Goal: Find specific page/section: Find specific page/section

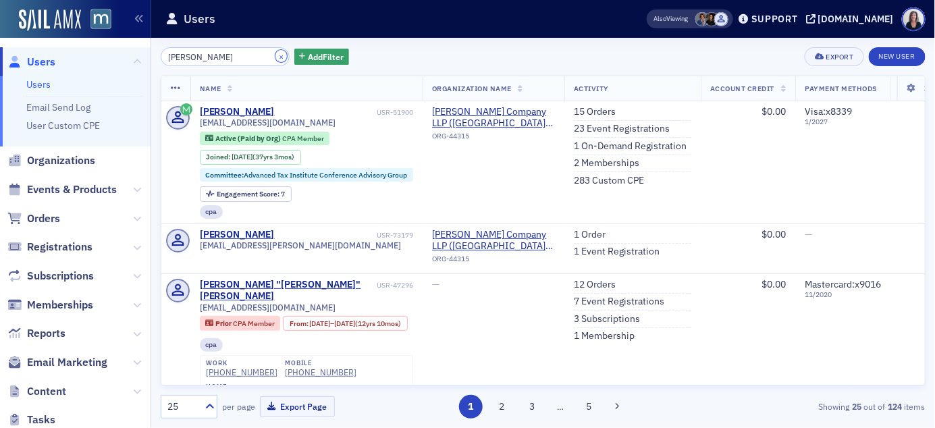
click at [275, 59] on button "×" at bounding box center [281, 56] width 12 height 12
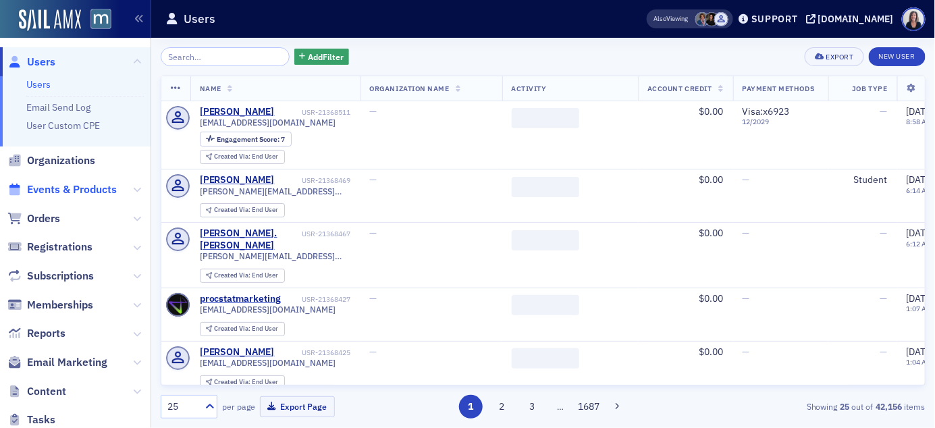
click at [103, 189] on span "Events & Products" at bounding box center [72, 189] width 90 height 15
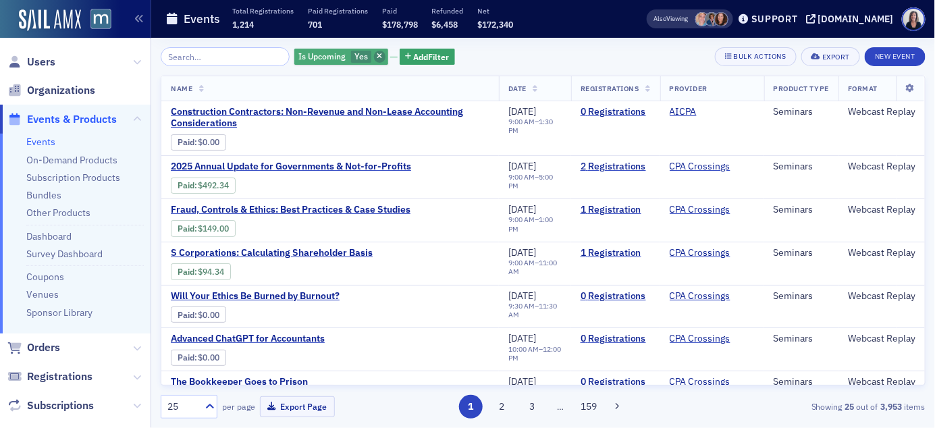
click at [377, 53] on icon "button" at bounding box center [379, 56] width 5 height 7
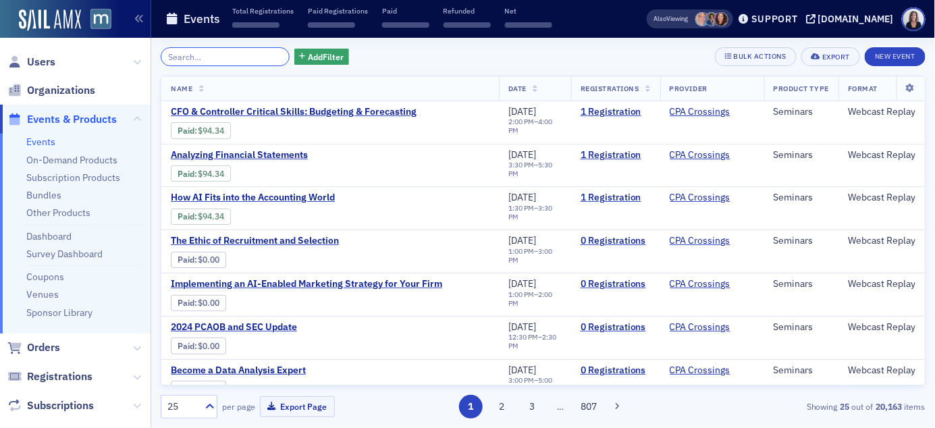
click at [259, 55] on input "search" at bounding box center [225, 56] width 129 height 19
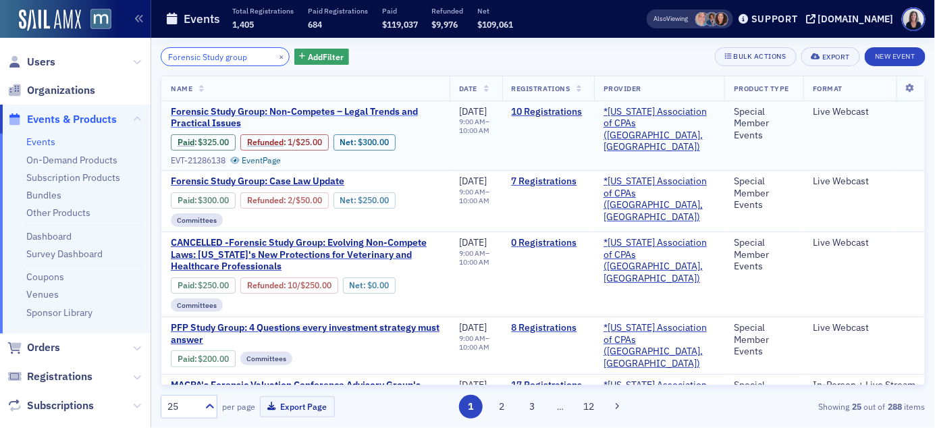
type input "Forensic Study group"
click at [275, 110] on span "Forensic Study Group: Non-Competes – Legal Trends and Practical Issues" at bounding box center [305, 118] width 269 height 24
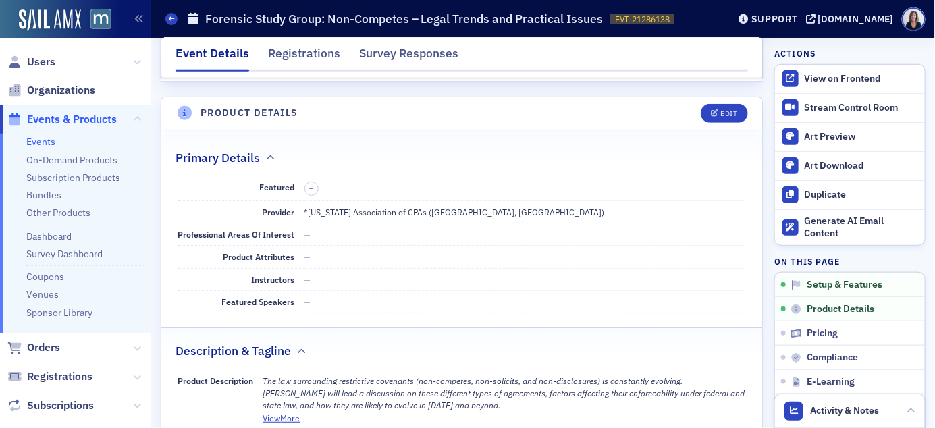
scroll to position [181, 0]
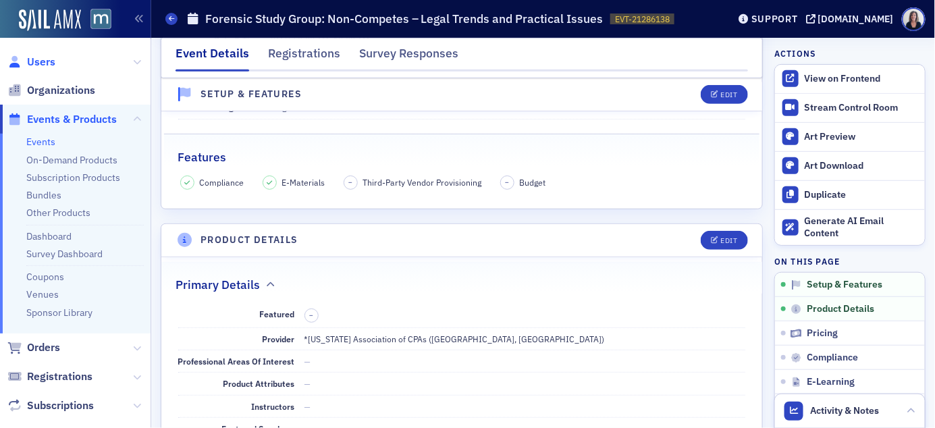
click at [47, 63] on span "Users" at bounding box center [41, 62] width 28 height 15
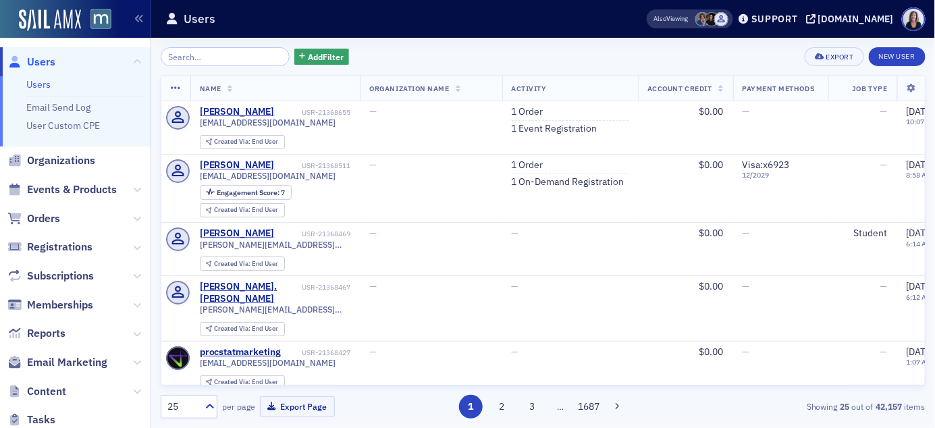
click at [223, 54] on input "search" at bounding box center [225, 56] width 129 height 19
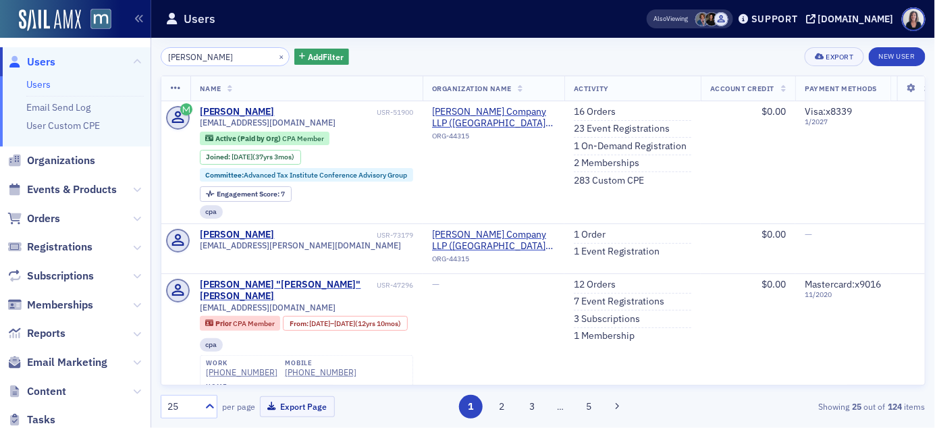
type input "[PERSON_NAME]"
